Goal: Transaction & Acquisition: Download file/media

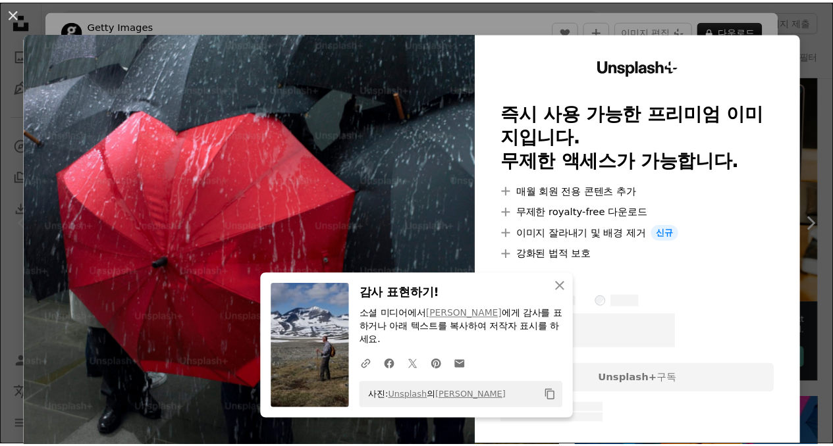
scroll to position [273, 0]
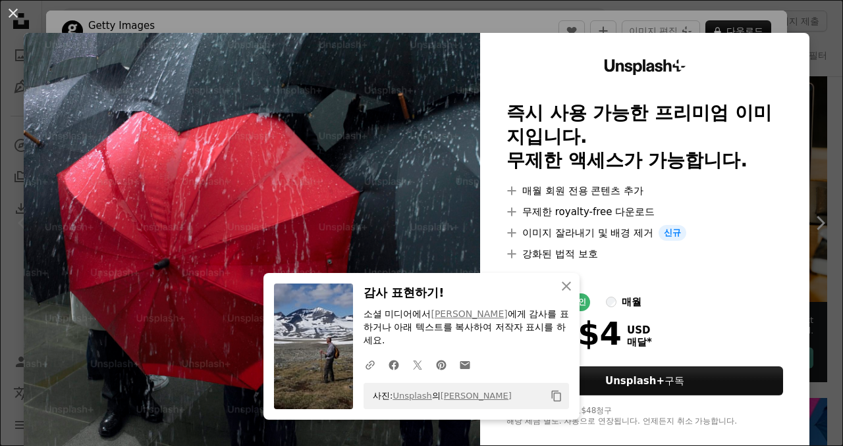
click at [814, 117] on div "An X shape An X shape 닫기 감사 표현하기! 소셜 미디어에서 [PERSON_NAME] 에게 감사를 표하거나 아래 텍스트를 복사…" at bounding box center [421, 223] width 843 height 446
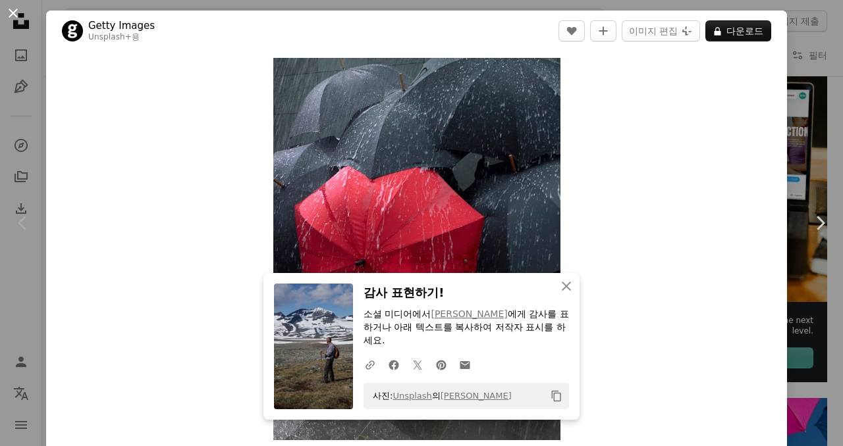
click at [14, 17] on button "An X shape" at bounding box center [13, 13] width 16 height 16
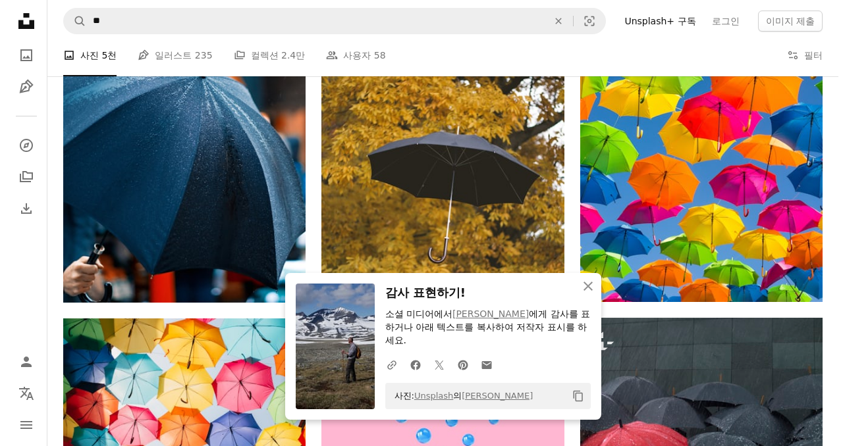
scroll to position [656, 0]
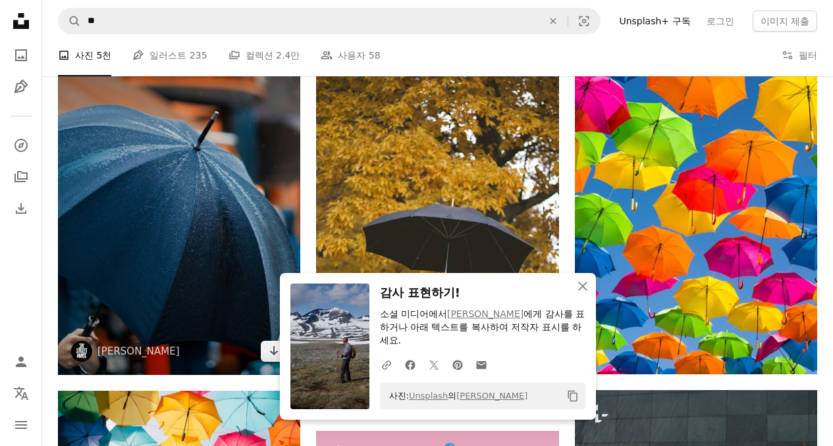
click at [219, 171] on img at bounding box center [179, 192] width 242 height 363
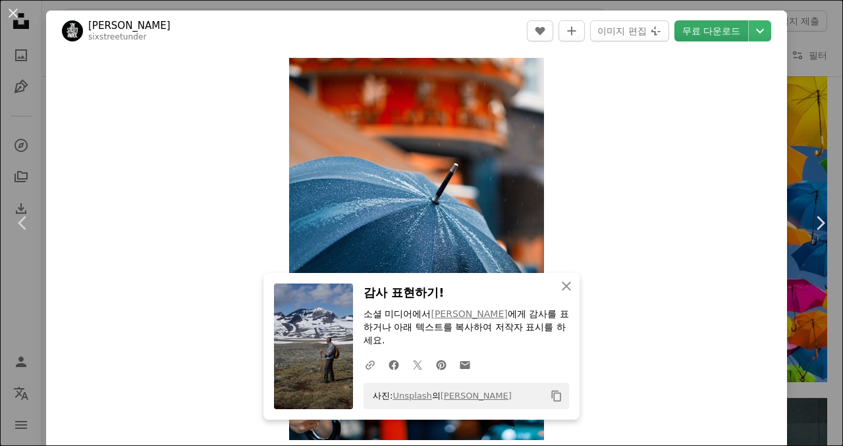
click at [710, 36] on link "무료 다운로드" at bounding box center [711, 30] width 74 height 21
